Goal: Use online tool/utility: Utilize a website feature to perform a specific function

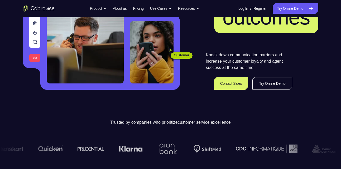
scroll to position [96, 0]
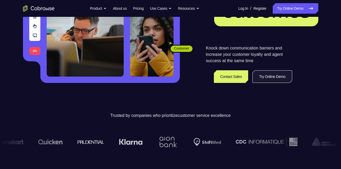
click at [267, 79] on link "Try Online Demo" at bounding box center [272, 76] width 40 height 13
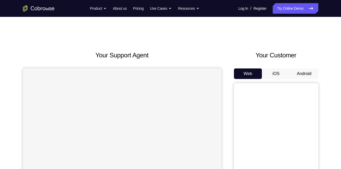
click at [307, 74] on button "Android" at bounding box center [304, 73] width 28 height 11
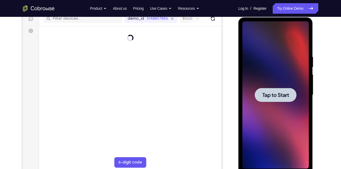
scroll to position [71, 0]
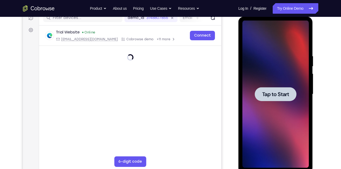
click at [278, 95] on span "Tap to Start" at bounding box center [275, 94] width 27 height 5
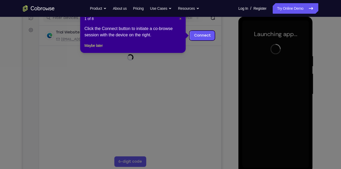
click at [179, 19] on span "×" at bounding box center [180, 19] width 2 height 4
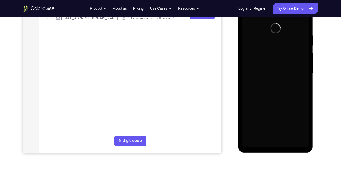
scroll to position [92, 0]
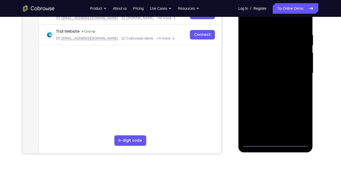
click at [277, 143] on div at bounding box center [275, 73] width 66 height 148
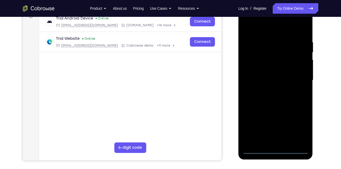
scroll to position [85, 0]
click at [298, 126] on div at bounding box center [275, 80] width 66 height 148
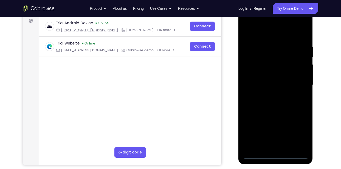
scroll to position [80, 0]
click at [267, 36] on div at bounding box center [275, 86] width 66 height 148
click at [296, 82] on div at bounding box center [275, 86] width 66 height 148
click at [269, 94] on div at bounding box center [275, 86] width 66 height 148
click at [273, 79] on div at bounding box center [275, 86] width 66 height 148
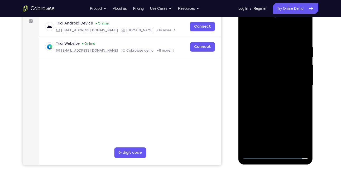
click at [274, 76] on div at bounding box center [275, 86] width 66 height 148
click at [276, 88] on div at bounding box center [275, 86] width 66 height 148
click at [303, 40] on div at bounding box center [275, 86] width 66 height 148
drag, startPoint x: 293, startPoint y: 36, endPoint x: 293, endPoint y: 19, distance: 16.6
click at [293, 19] on div at bounding box center [275, 86] width 66 height 148
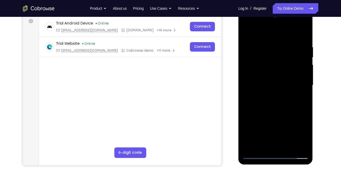
drag, startPoint x: 276, startPoint y: 36, endPoint x: 278, endPoint y: 15, distance: 20.9
click at [278, 15] on div at bounding box center [275, 86] width 66 height 148
click at [305, 32] on div at bounding box center [275, 86] width 66 height 148
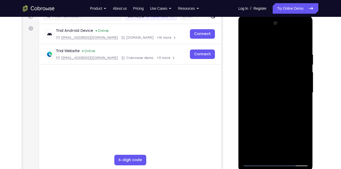
scroll to position [72, 0]
click at [246, 39] on div at bounding box center [275, 93] width 66 height 148
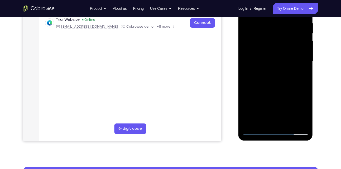
scroll to position [104, 0]
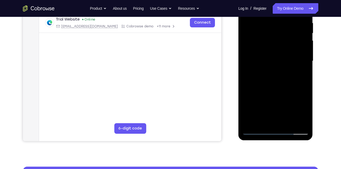
click at [304, 122] on div at bounding box center [275, 61] width 66 height 148
click at [288, 124] on div at bounding box center [275, 61] width 66 height 148
click at [284, 89] on div at bounding box center [275, 61] width 66 height 148
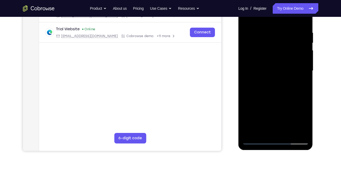
scroll to position [94, 0]
click at [305, 43] on div at bounding box center [275, 71] width 66 height 148
click at [304, 43] on div at bounding box center [275, 71] width 66 height 148
click at [246, 42] on div at bounding box center [275, 71] width 66 height 148
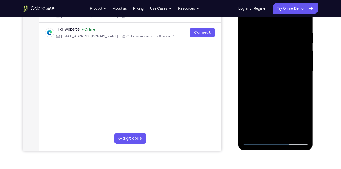
click at [246, 42] on div at bounding box center [275, 71] width 66 height 148
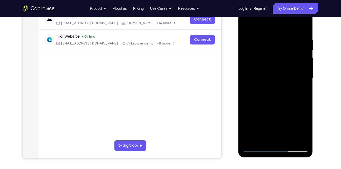
scroll to position [86, 0]
click at [245, 28] on div at bounding box center [275, 79] width 66 height 148
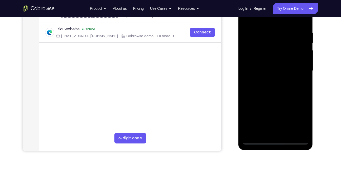
scroll to position [94, 0]
click at [251, 37] on div at bounding box center [275, 71] width 66 height 148
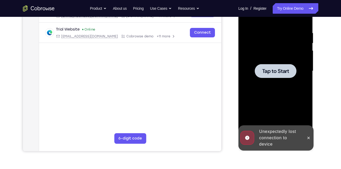
click at [275, 63] on div at bounding box center [275, 71] width 66 height 148
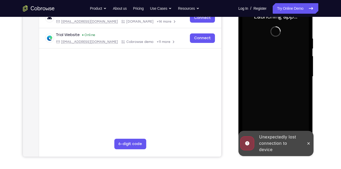
scroll to position [88, 0]
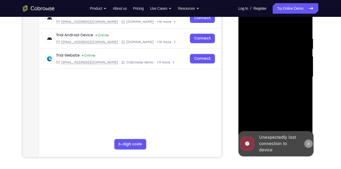
click at [308, 143] on icon at bounding box center [308, 144] width 4 height 4
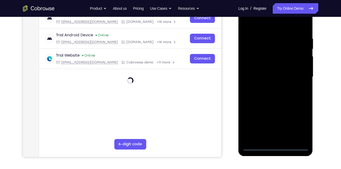
click at [274, 147] on div at bounding box center [275, 77] width 66 height 148
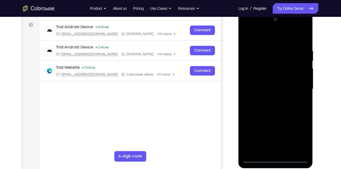
scroll to position [76, 0]
click at [300, 133] on div at bounding box center [275, 90] width 66 height 148
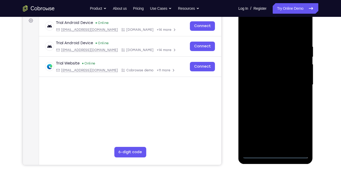
scroll to position [80, 0]
click at [267, 35] on div at bounding box center [275, 85] width 66 height 148
click at [299, 85] on div at bounding box center [275, 85] width 66 height 148
click at [270, 95] on div at bounding box center [275, 85] width 66 height 148
click at [268, 80] on div at bounding box center [275, 85] width 66 height 148
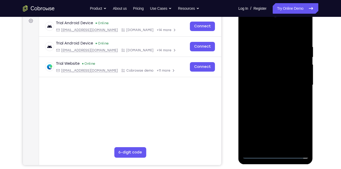
click at [265, 75] on div at bounding box center [275, 85] width 66 height 148
click at [267, 86] on div at bounding box center [275, 85] width 66 height 148
click at [267, 104] on div at bounding box center [275, 85] width 66 height 148
drag, startPoint x: 290, startPoint y: 45, endPoint x: 257, endPoint y: 46, distance: 32.7
click at [257, 46] on div at bounding box center [275, 85] width 66 height 148
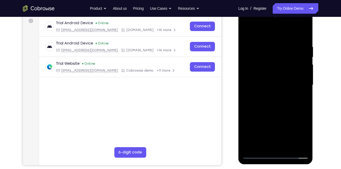
click at [303, 37] on div at bounding box center [275, 85] width 66 height 148
drag, startPoint x: 268, startPoint y: 47, endPoint x: 308, endPoint y: 46, distance: 39.3
click at [308, 46] on div at bounding box center [275, 85] width 66 height 148
click at [298, 147] on div at bounding box center [275, 85] width 66 height 148
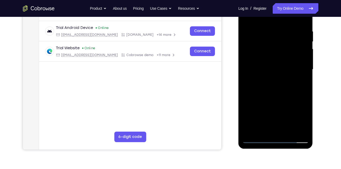
scroll to position [99, 0]
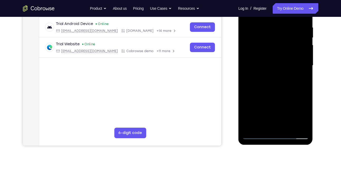
click at [251, 128] on div at bounding box center [275, 66] width 66 height 148
click at [289, 127] on div at bounding box center [275, 66] width 66 height 148
click at [278, 94] on div at bounding box center [275, 66] width 66 height 148
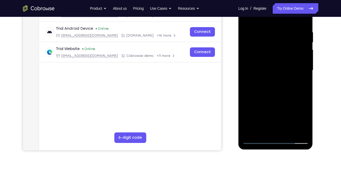
scroll to position [94, 0]
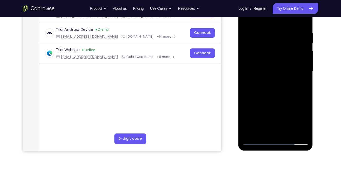
click at [251, 34] on div at bounding box center [275, 72] width 66 height 148
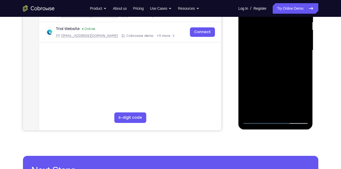
scroll to position [116, 0]
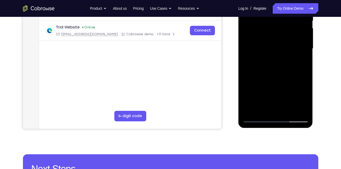
click at [255, 119] on div at bounding box center [275, 49] width 66 height 148
click at [257, 118] on div at bounding box center [275, 49] width 66 height 148
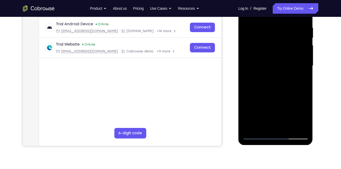
scroll to position [99, 0]
click at [287, 127] on div at bounding box center [275, 66] width 66 height 148
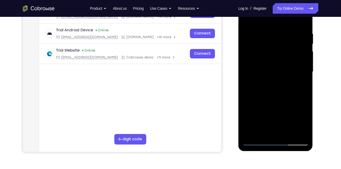
scroll to position [92, 0]
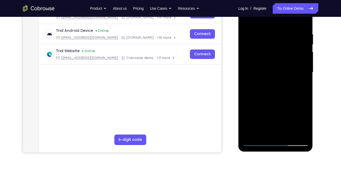
click at [252, 38] on div at bounding box center [275, 73] width 66 height 148
